Goal: Information Seeking & Learning: Learn about a topic

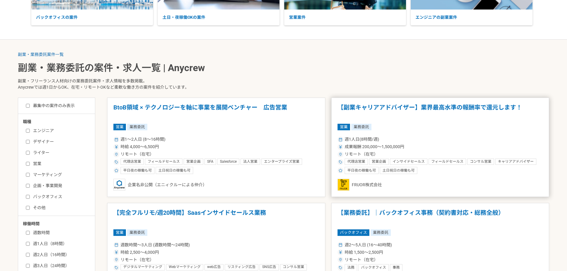
scroll to position [119, 0]
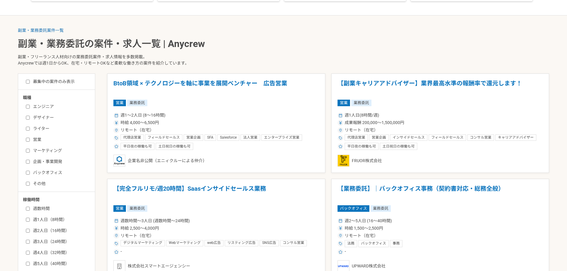
click at [47, 132] on div "エンジニア デザイナー ライター 営業 マーケティング 企画・事業開発 バックオフィス その他" at bounding box center [58, 144] width 71 height 85
click at [47, 128] on label "ライター" at bounding box center [60, 129] width 68 height 6
click at [30, 128] on input "ライター" at bounding box center [28, 129] width 4 height 4
checkbox input "true"
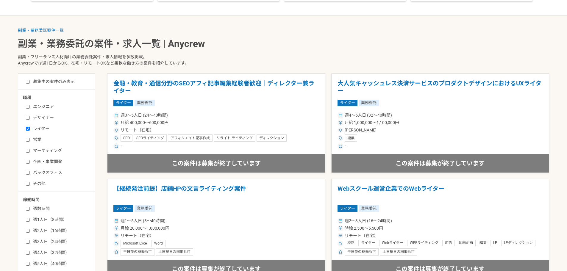
click at [35, 76] on div "募集中の案件のみ表示 職種 エンジニア デザイナー ライター 営業 マーケティング 企画・事業開発 バックオフィス その他 稼働時間 週数時間 週1人日（8時…" at bounding box center [56, 215] width 77 height 283
click at [33, 80] on label "募集中の案件のみ表示" at bounding box center [50, 82] width 49 height 6
click at [30, 80] on input "募集中の案件のみ表示" at bounding box center [28, 82] width 4 height 4
checkbox input "true"
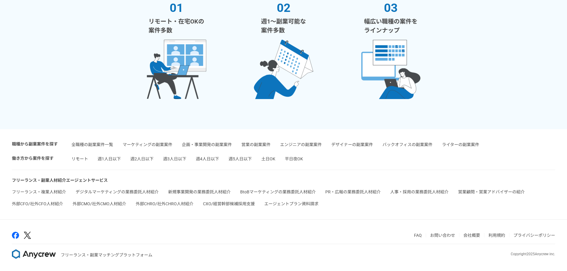
scroll to position [371, 0]
